Goal: Information Seeking & Learning: Learn about a topic

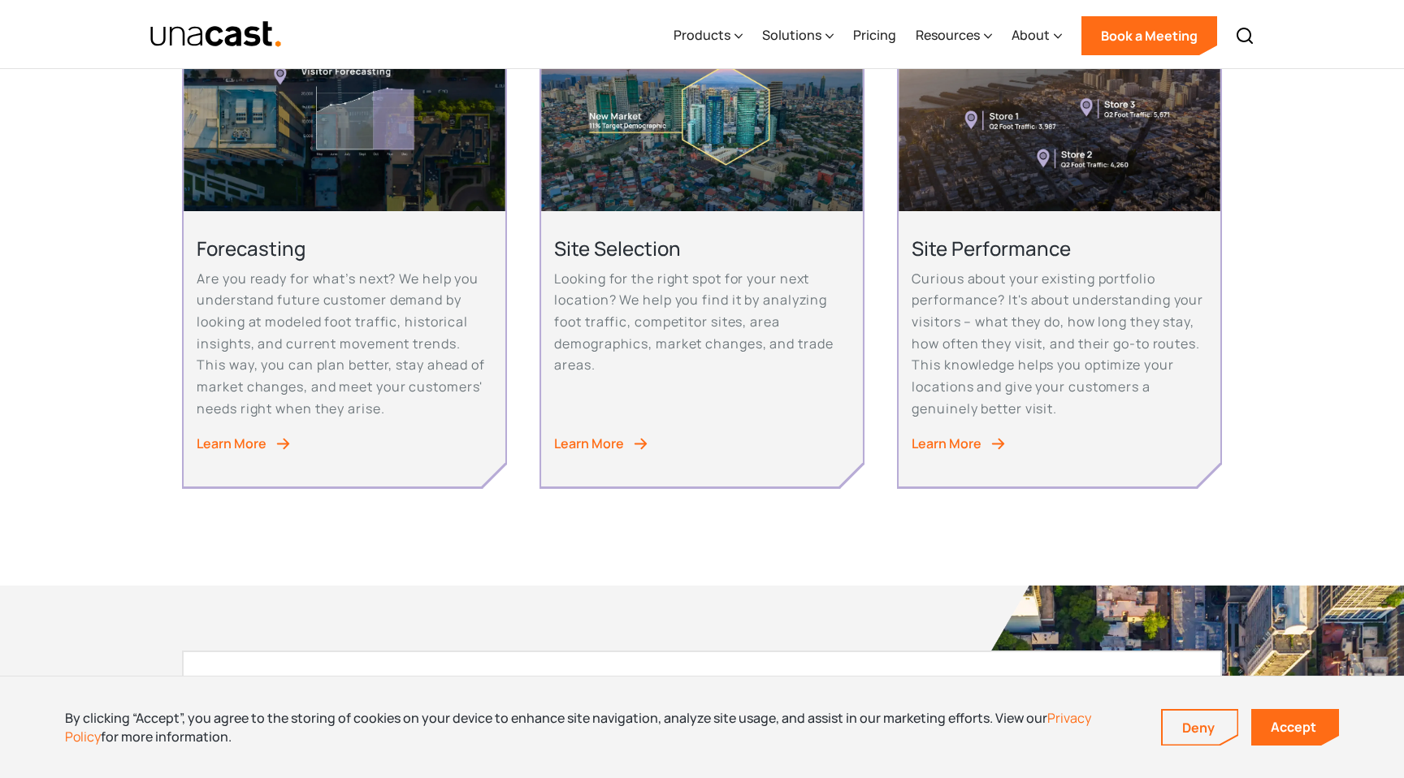
scroll to position [906, 0]
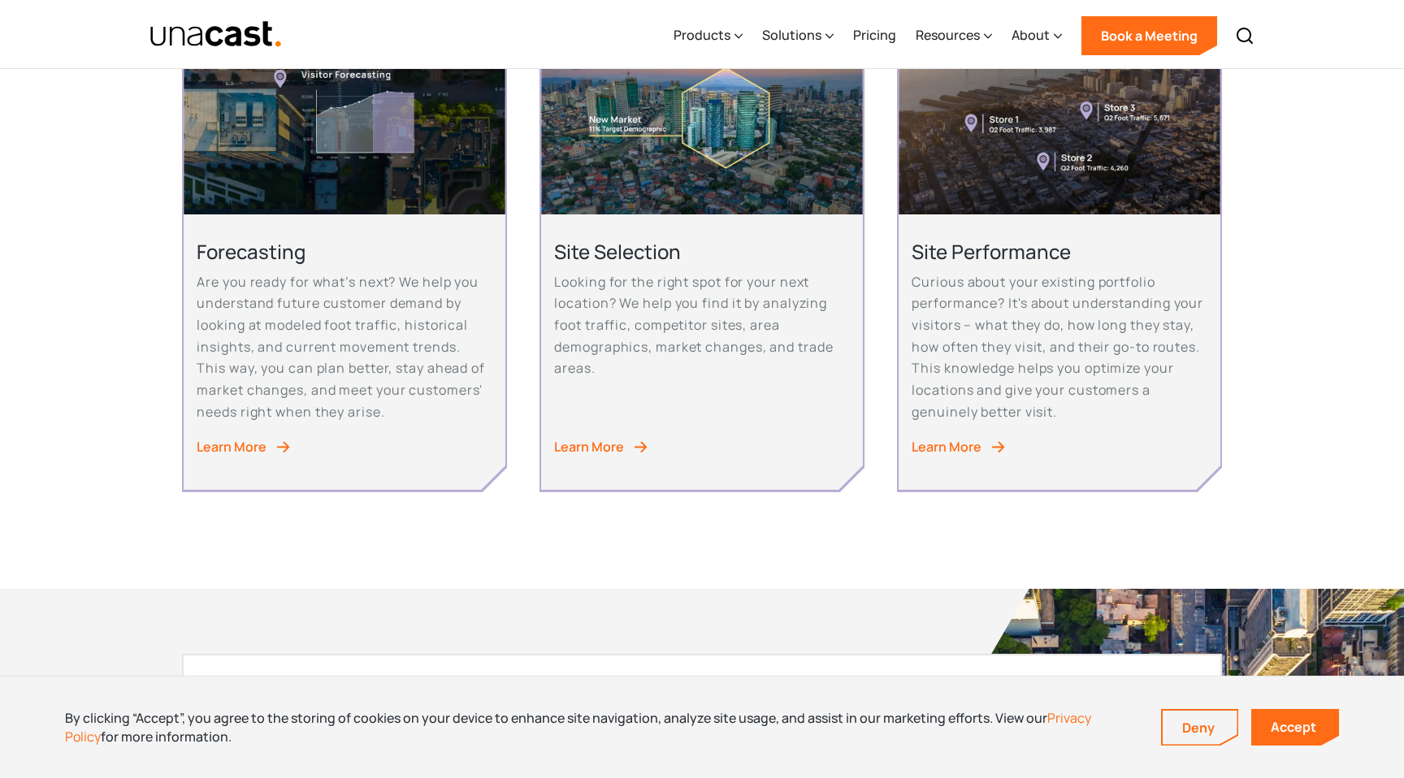
click at [638, 458] on link "Learn More" at bounding box center [701, 447] width 295 height 22
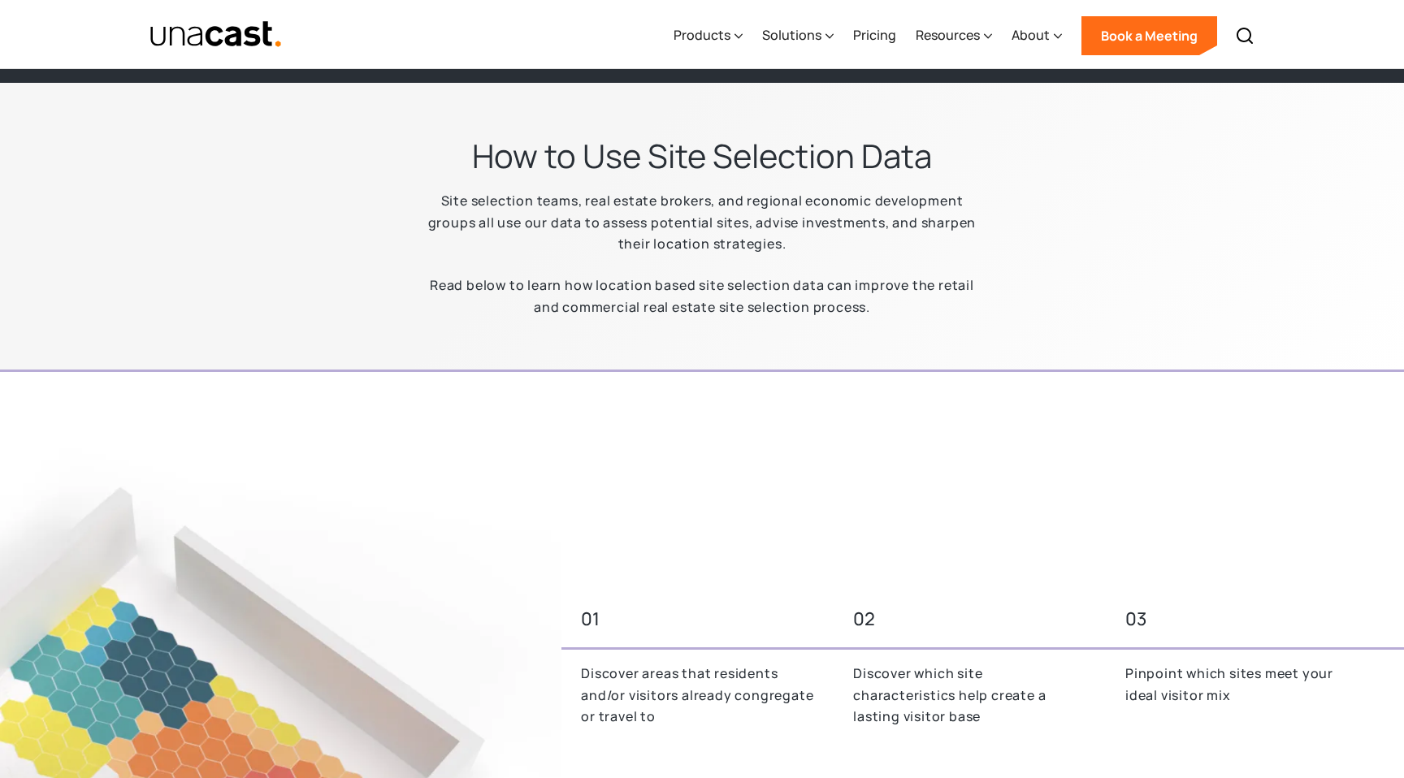
scroll to position [887, 0]
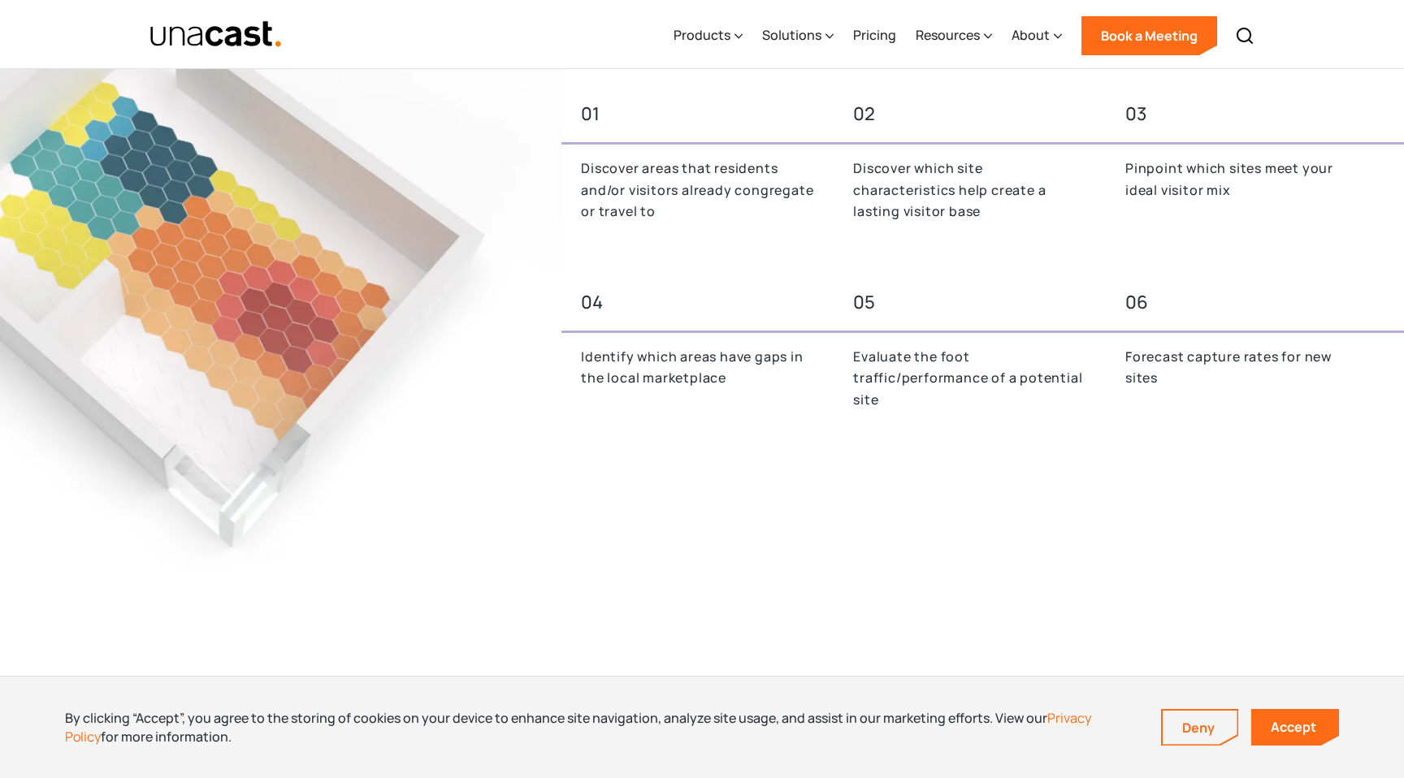
click at [866, 307] on div "05" at bounding box center [969, 303] width 233 height 30
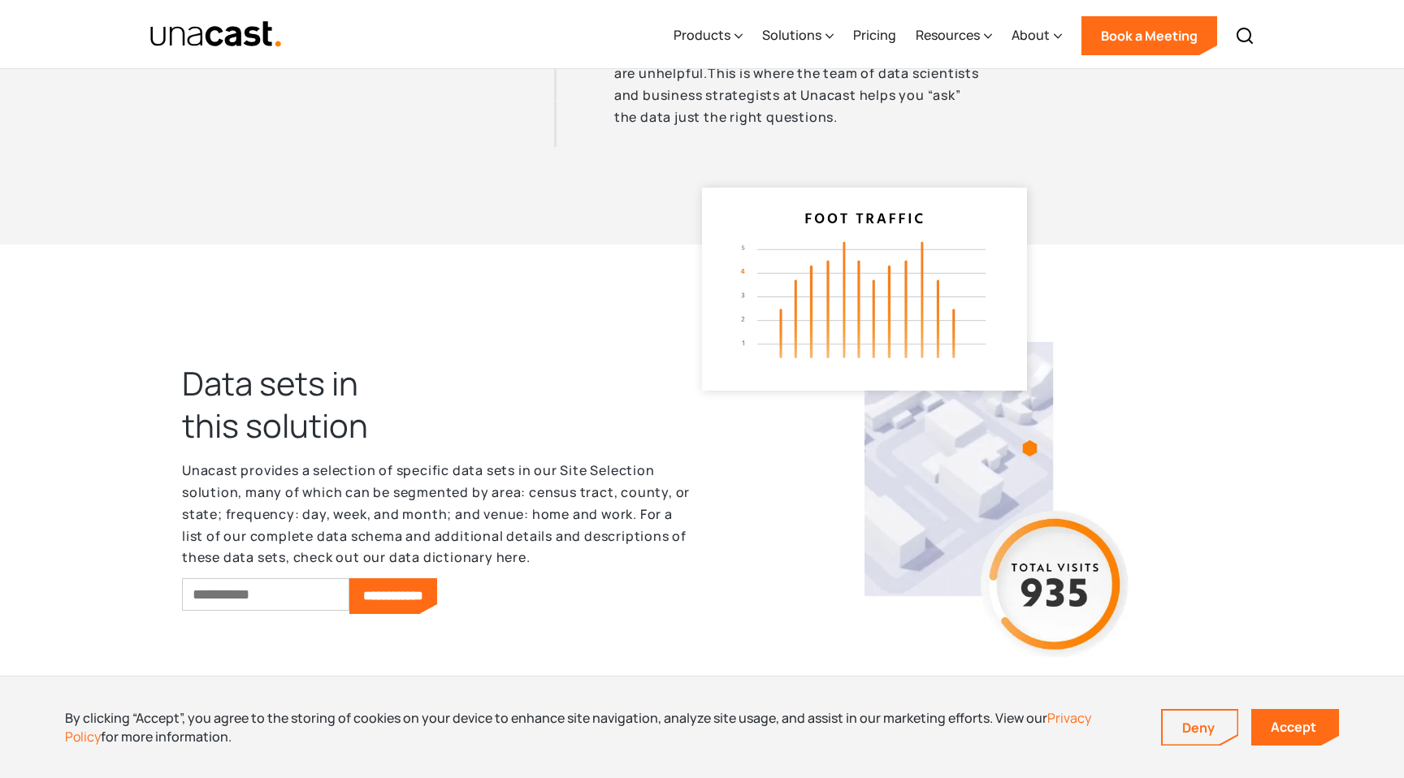
scroll to position [4886, 0]
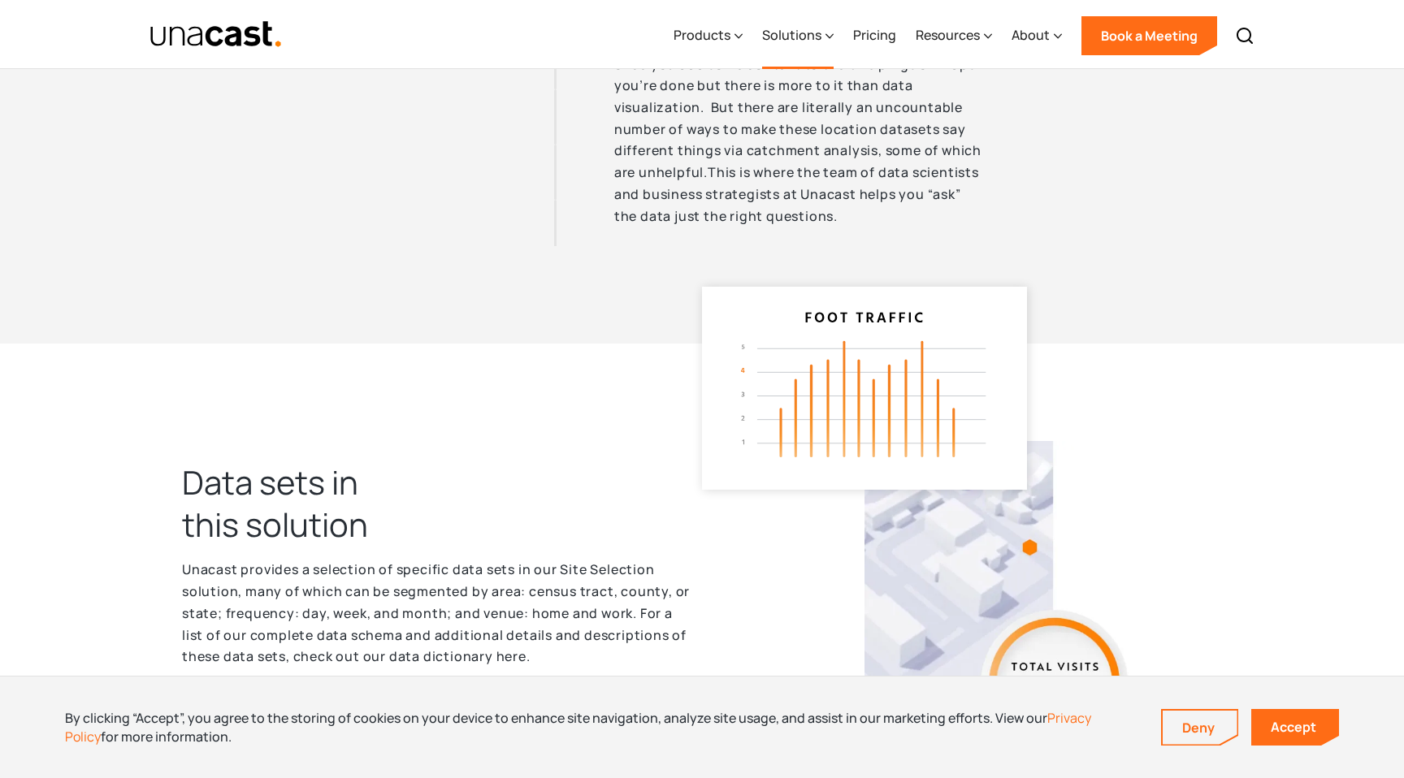
click at [818, 48] on div "Solutions" at bounding box center [797, 35] width 71 height 67
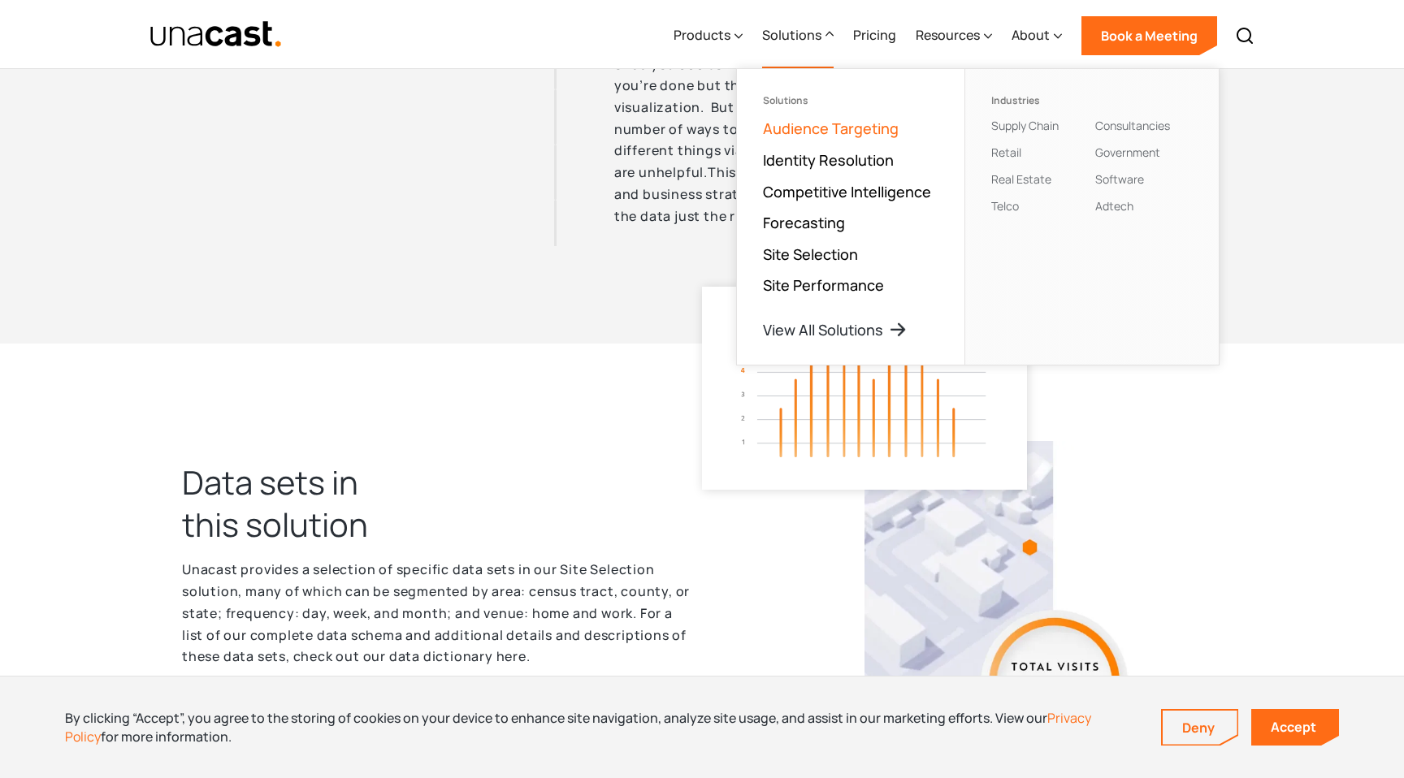
click at [833, 125] on link "Audience Targeting" at bounding box center [831, 128] width 136 height 19
